Goal: Task Accomplishment & Management: Manage account settings

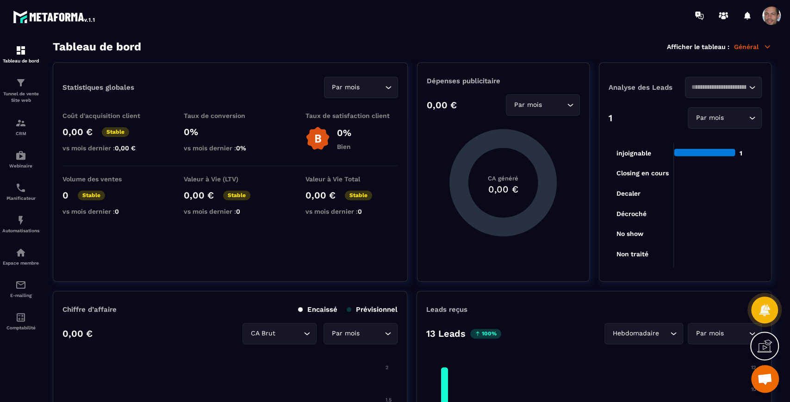
click at [771, 14] on span at bounding box center [771, 15] width 19 height 19
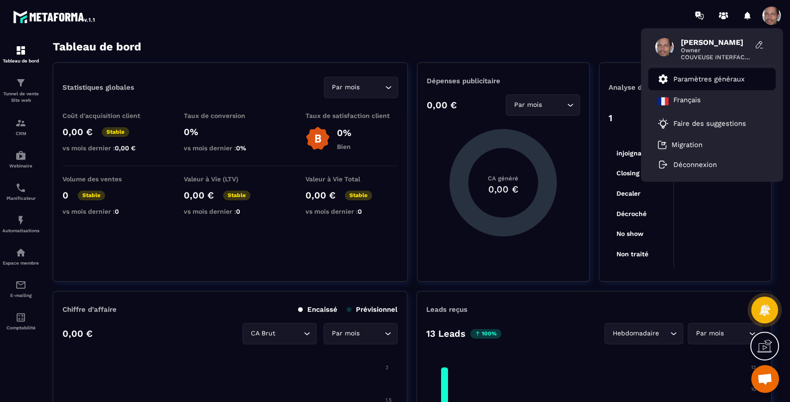
click at [722, 75] on p "Paramètres généraux" at bounding box center [708, 79] width 71 height 8
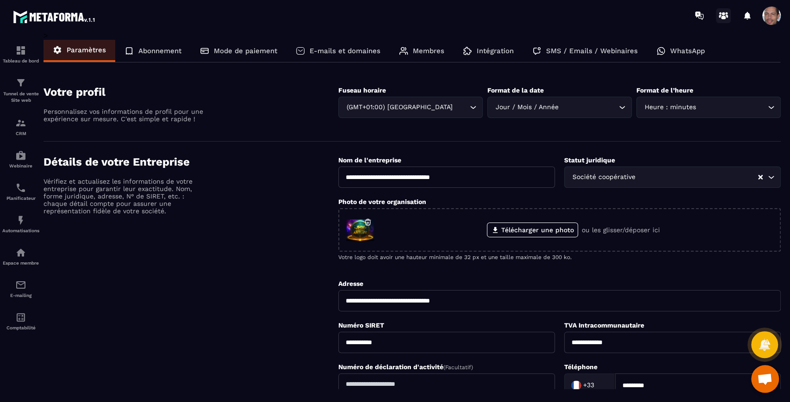
click at [721, 14] on icon at bounding box center [723, 15] width 15 height 15
